Goal: Task Accomplishment & Management: Use online tool/utility

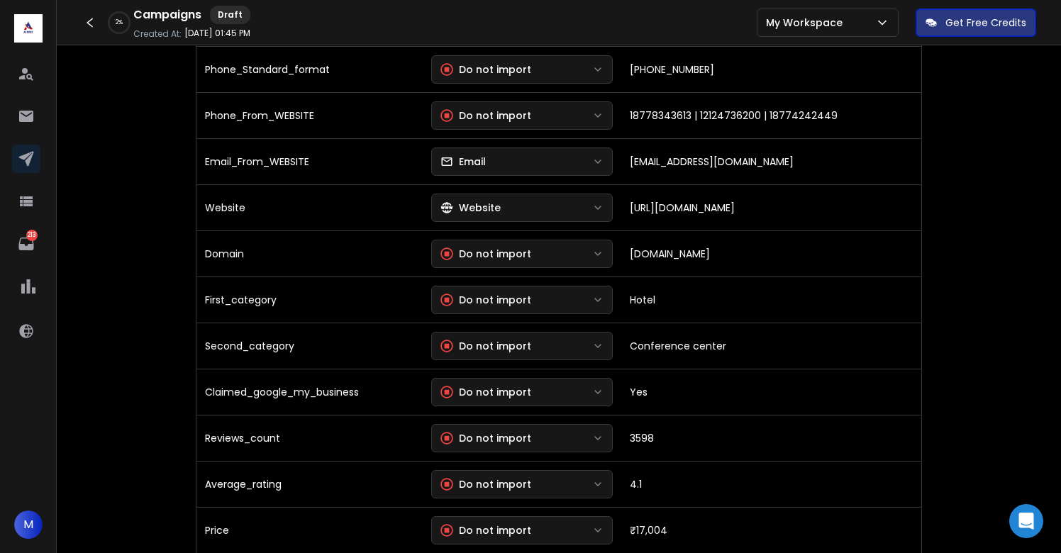
scroll to position [997, 0]
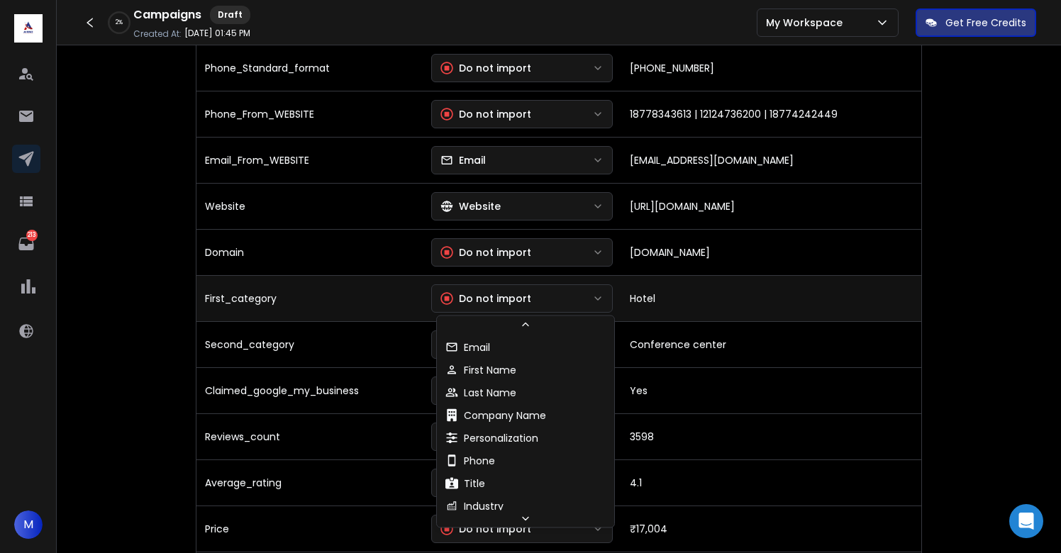
click at [538, 296] on button "Do not import" at bounding box center [522, 298] width 182 height 28
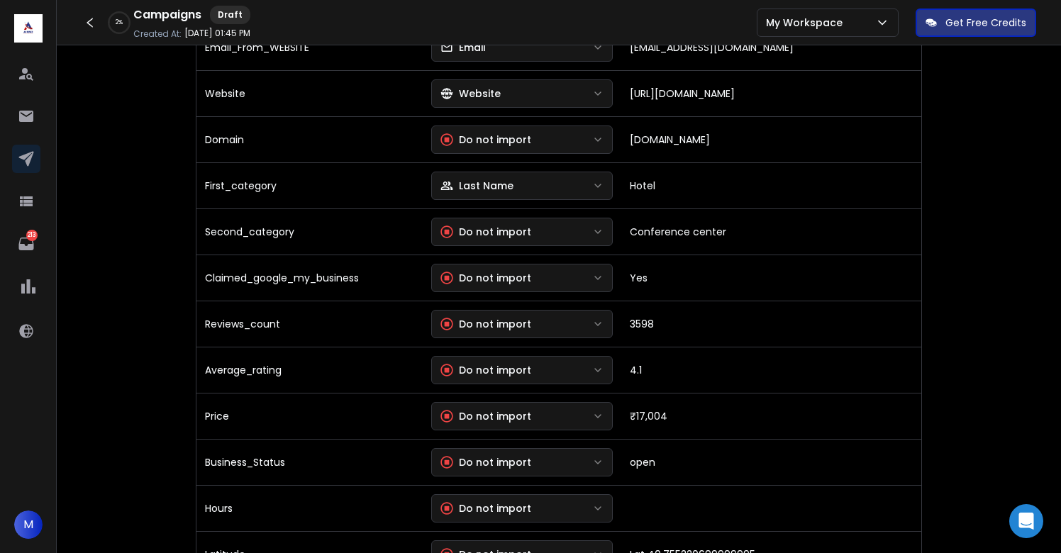
scroll to position [1114, 0]
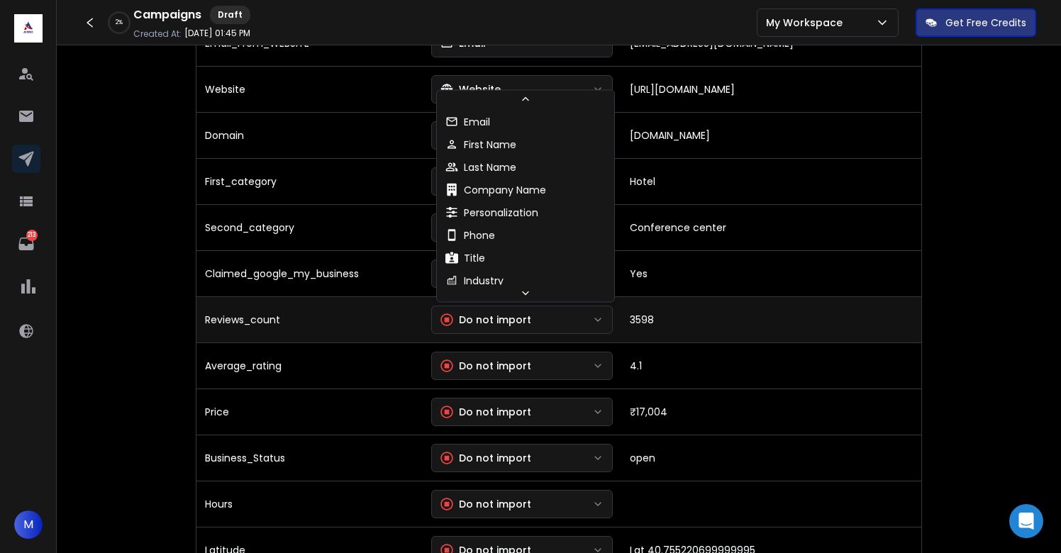
click at [499, 318] on div "Do not import" at bounding box center [485, 320] width 91 height 14
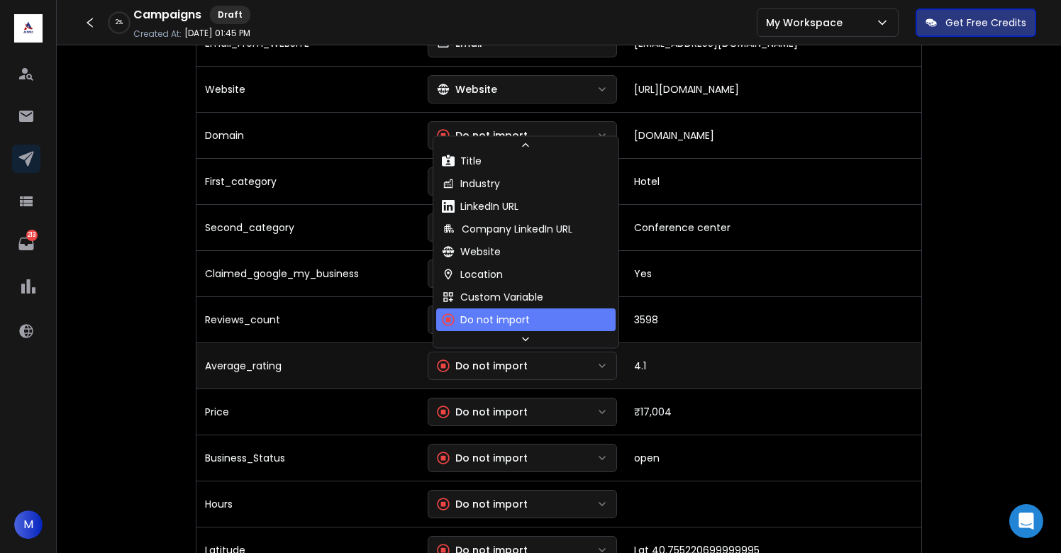
click at [503, 374] on button "Do not import" at bounding box center [523, 366] width 190 height 28
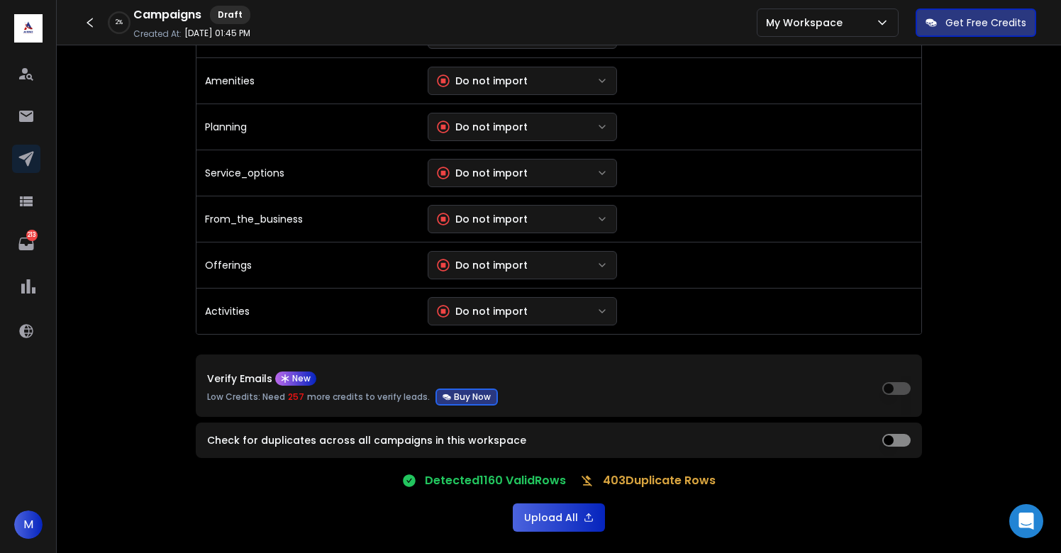
scroll to position [3059, 0]
click at [554, 518] on button "Upload All" at bounding box center [559, 517] width 92 height 28
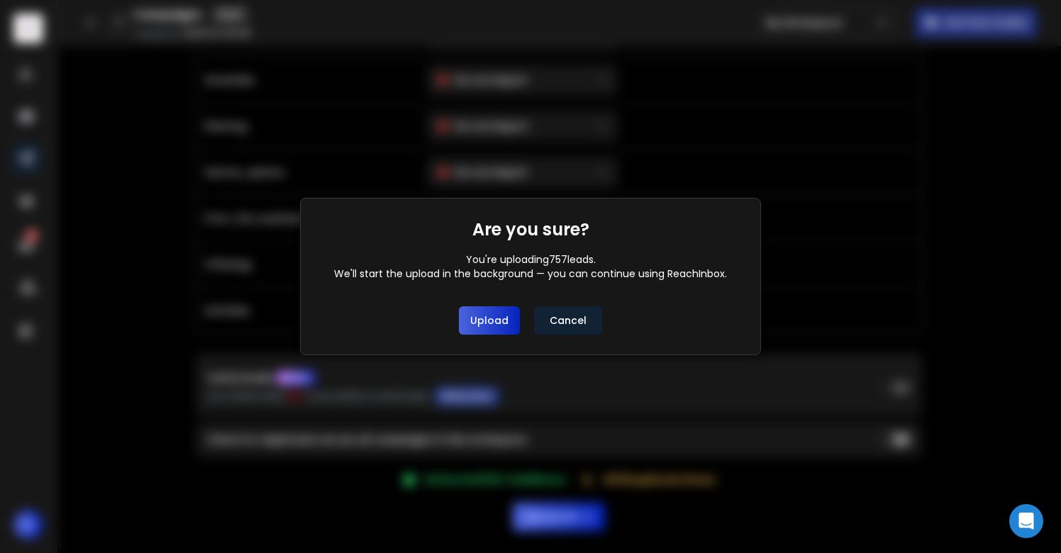
click at [498, 327] on button "Upload" at bounding box center [489, 320] width 61 height 28
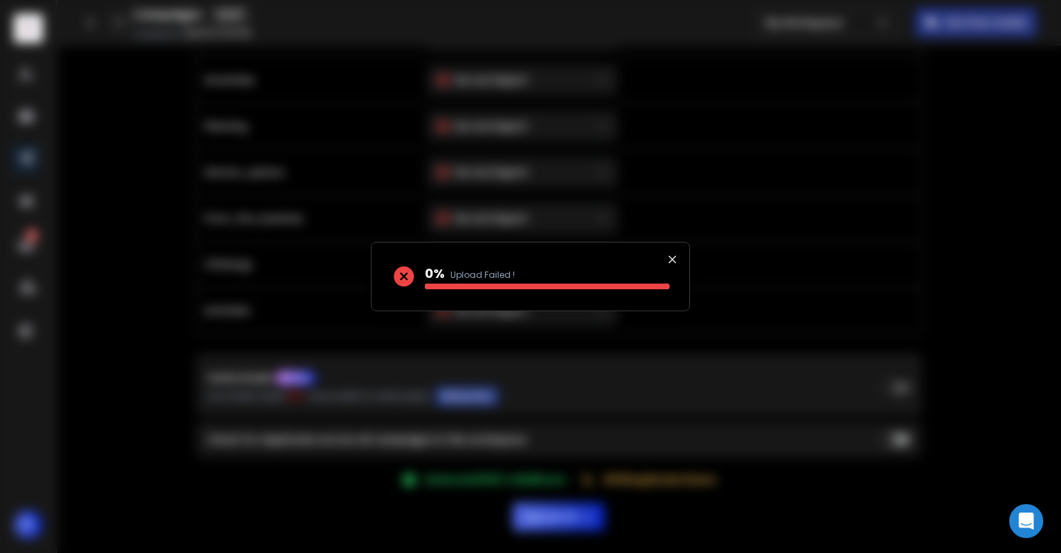
click at [669, 259] on icon at bounding box center [671, 259] width 11 height 11
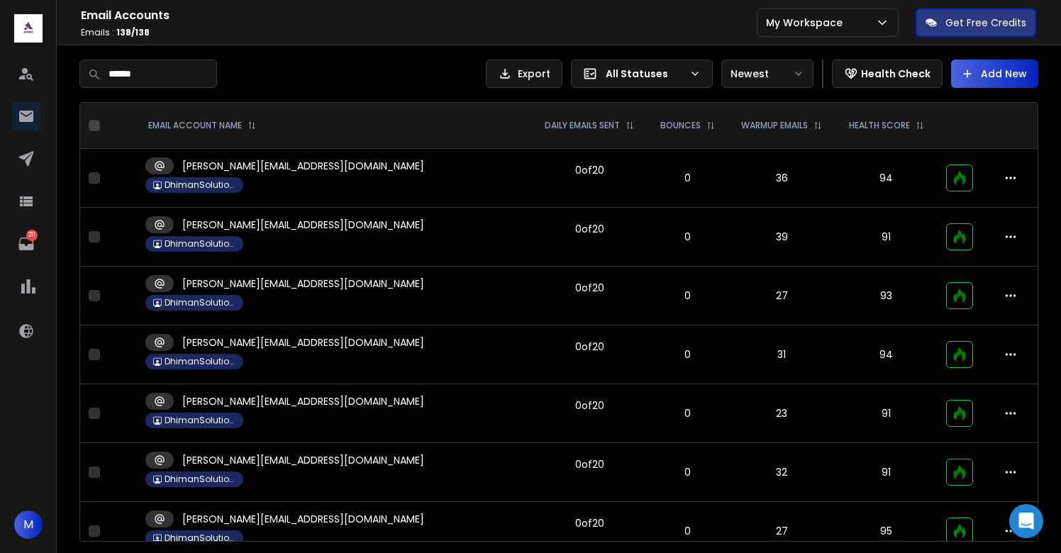
scroll to position [5231, 0]
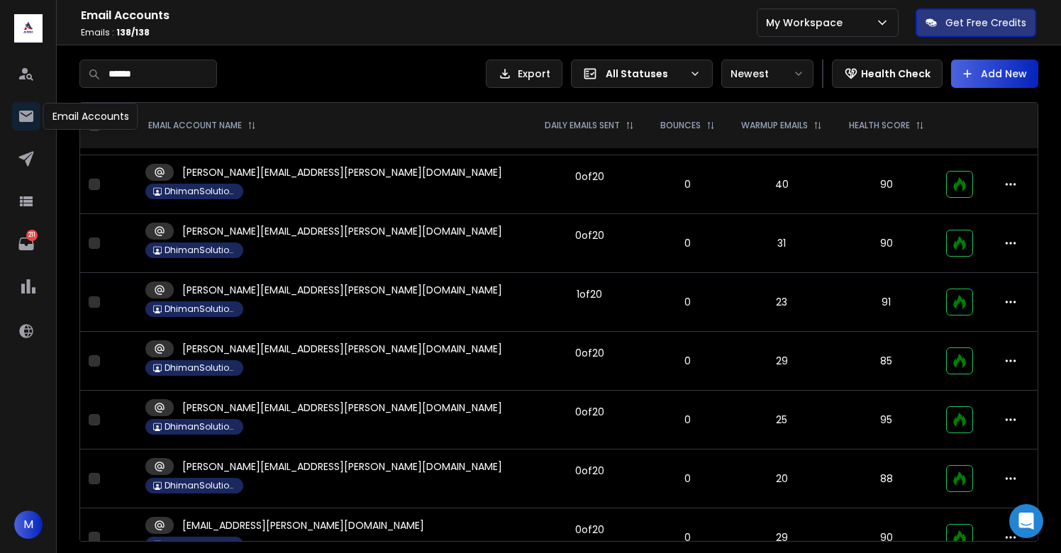
click at [25, 113] on icon at bounding box center [26, 116] width 14 height 11
